Goal: Find specific page/section: Find specific page/section

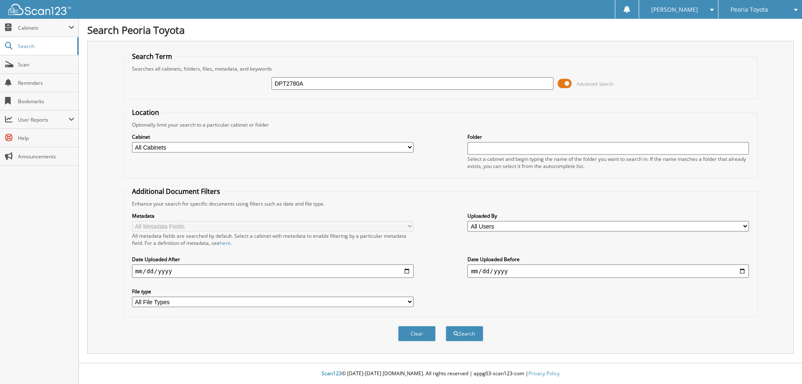
type input "DPT2780A"
click at [446, 326] on button "Search" at bounding box center [465, 333] width 38 height 15
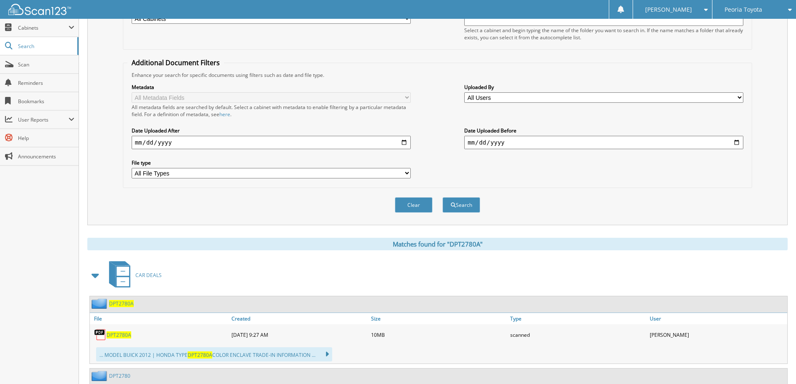
scroll to position [202, 0]
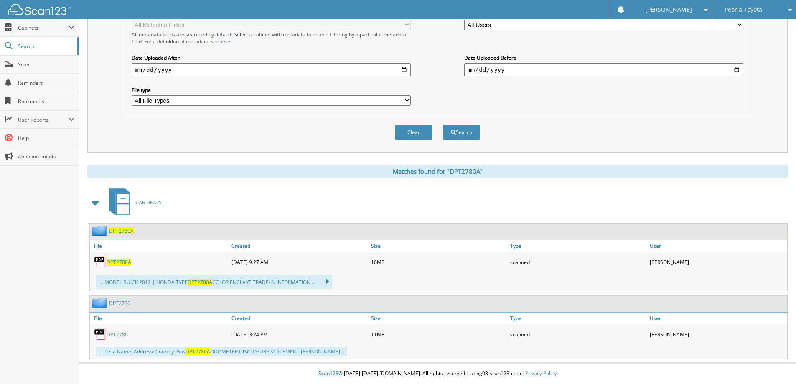
click at [127, 262] on span "DPT2780A" at bounding box center [119, 262] width 25 height 7
